Goal: Task Accomplishment & Management: Use online tool/utility

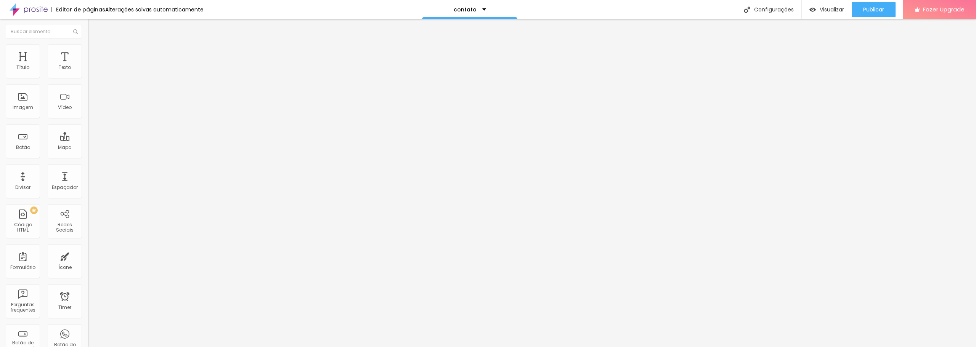
click at [88, 105] on img at bounding box center [90, 106] width 5 height 5
click at [95, 51] on span "Estilo" at bounding box center [101, 49] width 12 height 6
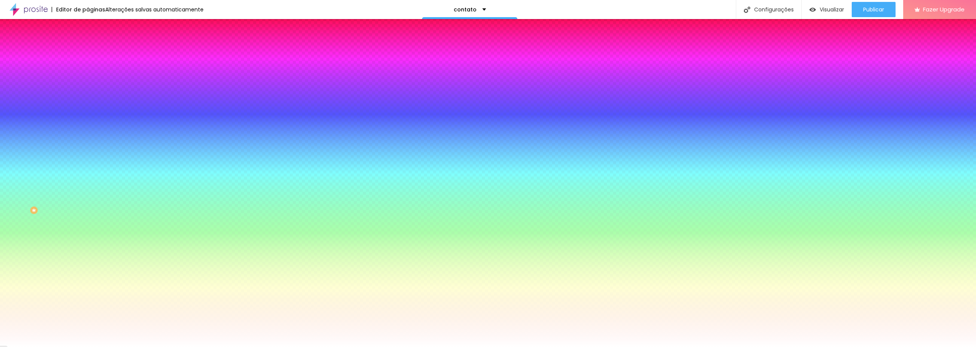
click at [95, 54] on span "Avançado" at bounding box center [107, 57] width 25 height 6
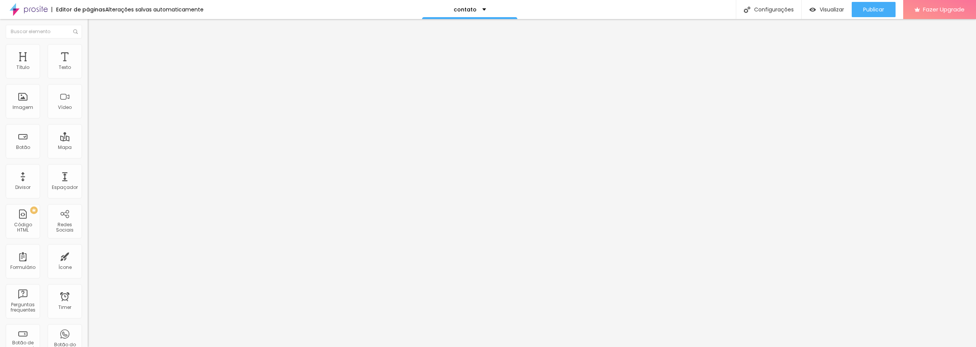
type input "11"
type input "13"
type input "16"
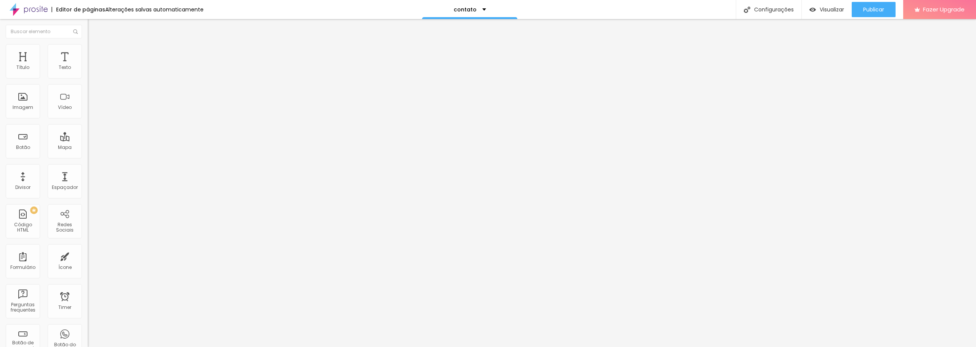
type input "16"
type input "19"
type input "23"
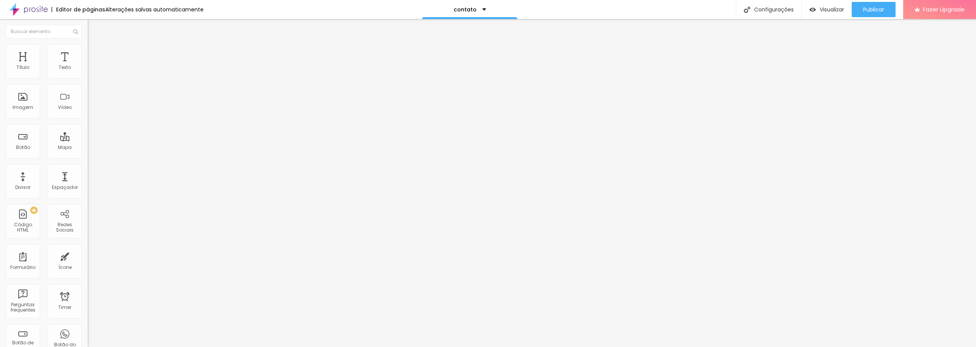
type input "28"
type input "31"
type input "35"
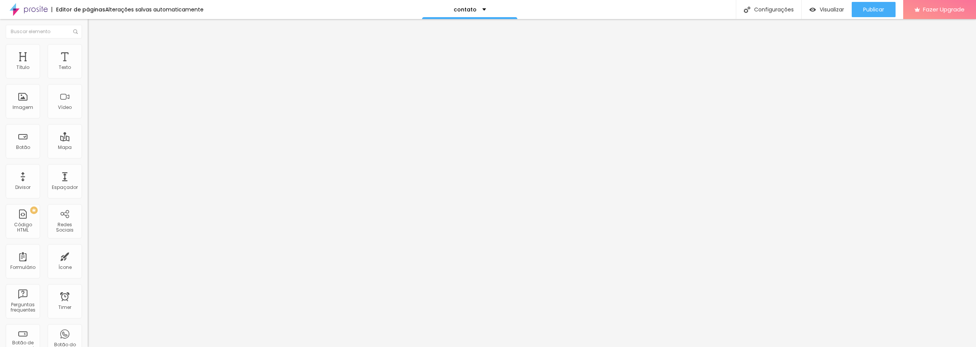
type input "35"
type input "36"
type input "37"
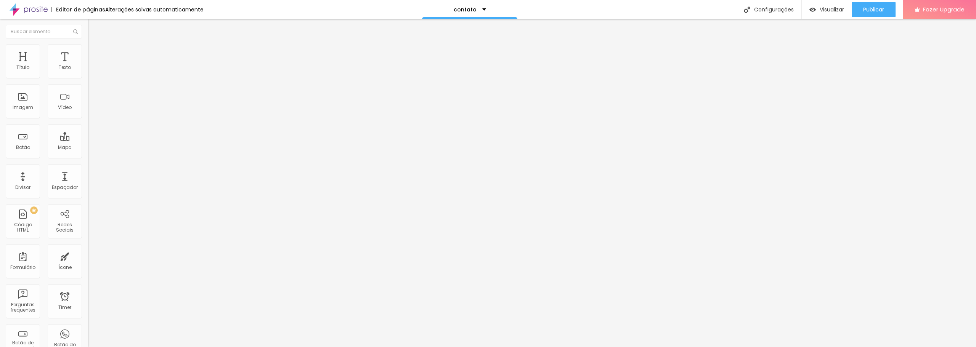
drag, startPoint x: 23, startPoint y: 74, endPoint x: 35, endPoint y: 74, distance: 12.2
click at [88, 148] on input "range" at bounding box center [112, 151] width 49 height 6
type input "35"
type input "33"
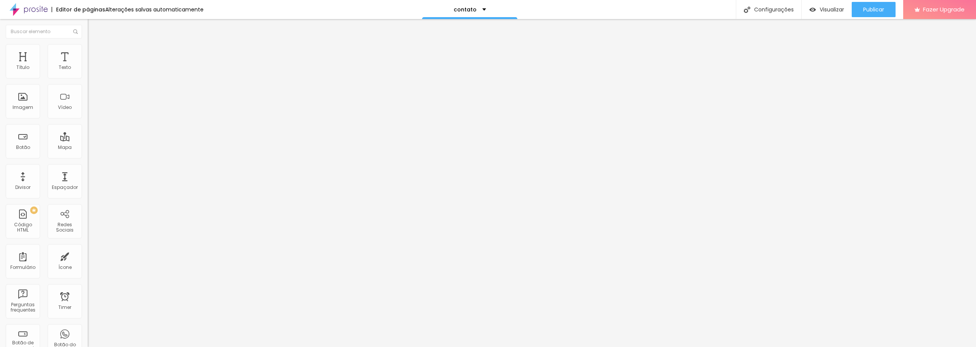
type input "33"
type input "32"
type input "31"
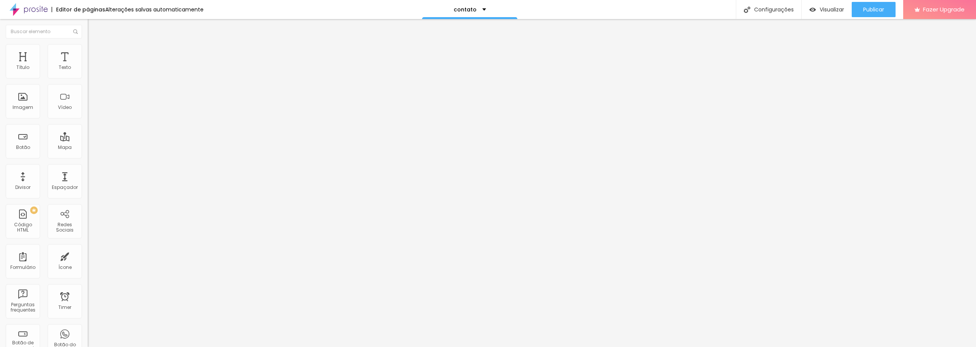
click at [88, 148] on input "range" at bounding box center [112, 151] width 49 height 6
drag, startPoint x: 80, startPoint y: 75, endPoint x: 74, endPoint y: 75, distance: 5.4
click at [88, 155] on input "31" at bounding box center [104, 159] width 33 height 8
type input "3"
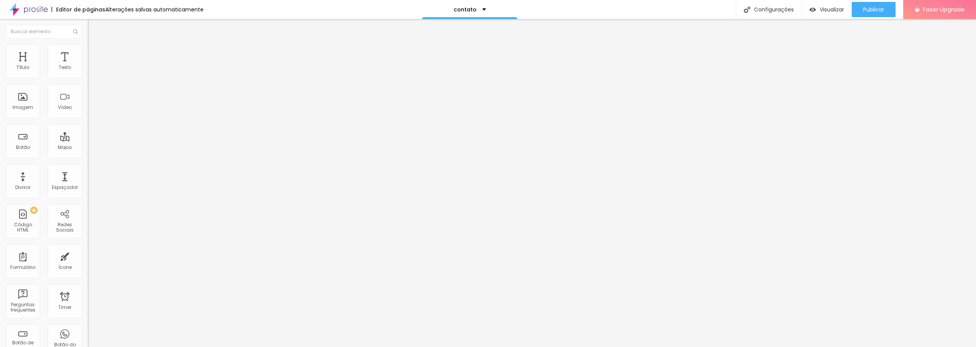
type input "30"
click at [88, 263] on input "10" at bounding box center [104, 267] width 33 height 8
drag, startPoint x: 79, startPoint y: 89, endPoint x: 72, endPoint y: 90, distance: 7.3
click at [88, 263] on input "10" at bounding box center [104, 267] width 33 height 8
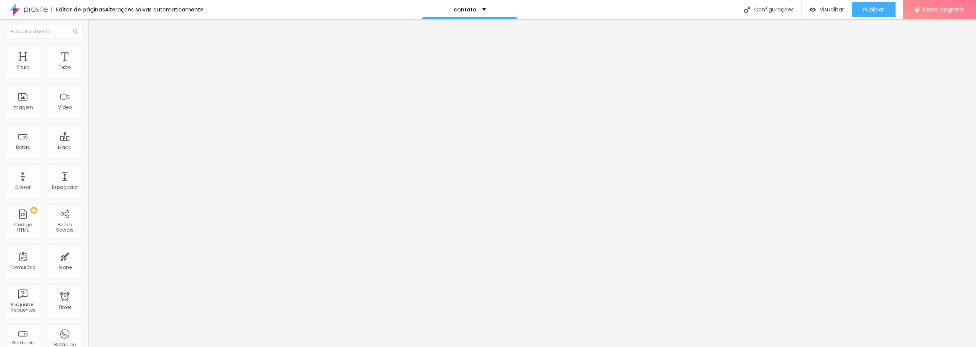
type input "3"
type input "30"
click at [88, 50] on li "Avançado" at bounding box center [132, 48] width 88 height 8
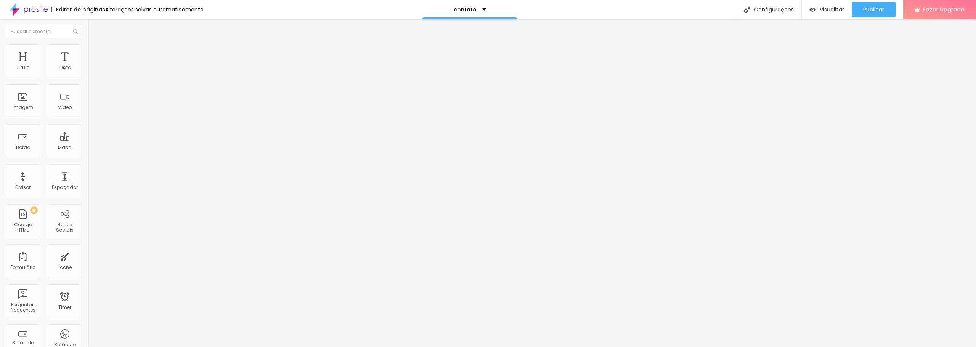
drag, startPoint x: 80, startPoint y: 75, endPoint x: 73, endPoint y: 75, distance: 7.2
click at [88, 147] on input "10" at bounding box center [104, 151] width 33 height 8
type input "3"
type input "30"
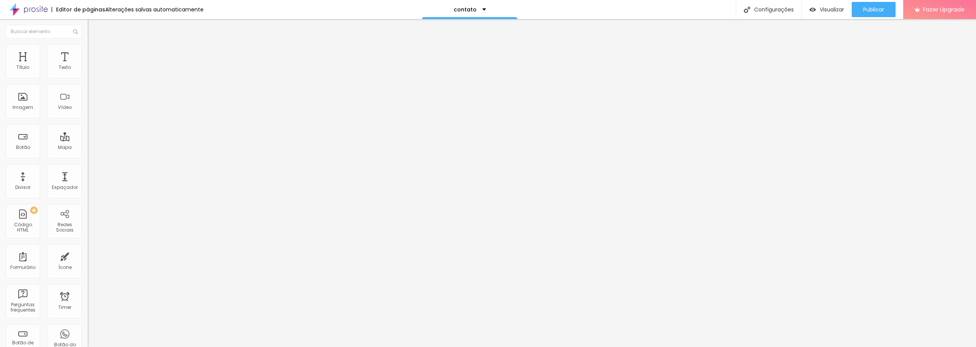
type input "30"
click at [88, 255] on input "10" at bounding box center [104, 259] width 33 height 8
drag, startPoint x: 80, startPoint y: 89, endPoint x: 73, endPoint y: 90, distance: 7.3
click at [88, 255] on input "10" at bounding box center [104, 259] width 33 height 8
type input "3"
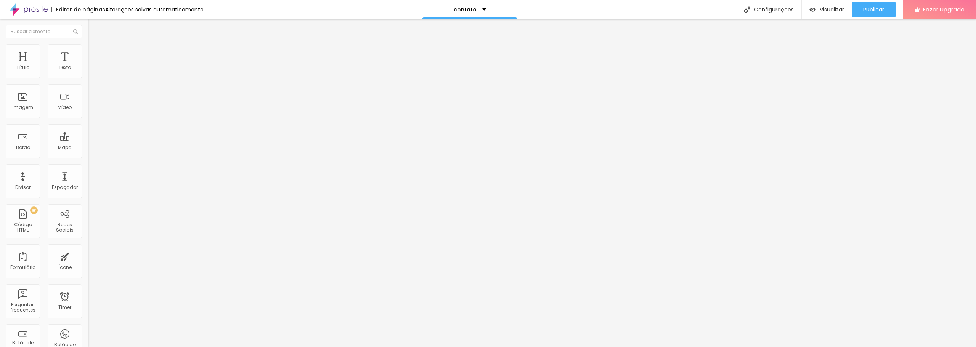
type input "3"
type input "30"
click at [878, 13] on span "Publicar" at bounding box center [873, 9] width 21 height 6
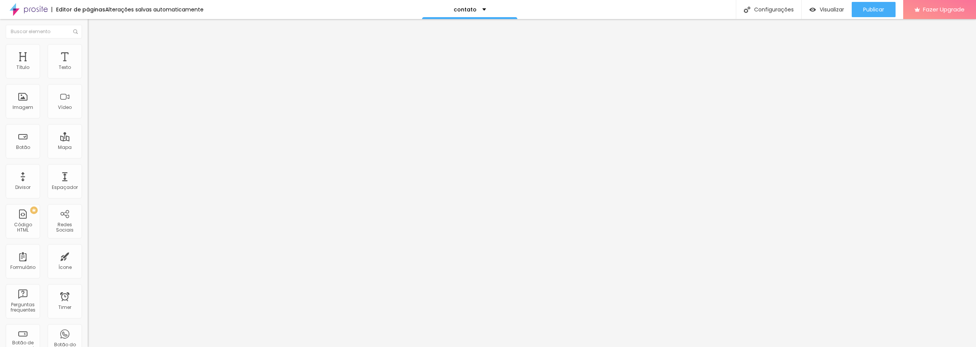
type input "SOLICITE AQUI SEU ORÇAMENTO"
click at [862, 11] on button "Publicar" at bounding box center [874, 9] width 44 height 15
